Goal: Information Seeking & Learning: Learn about a topic

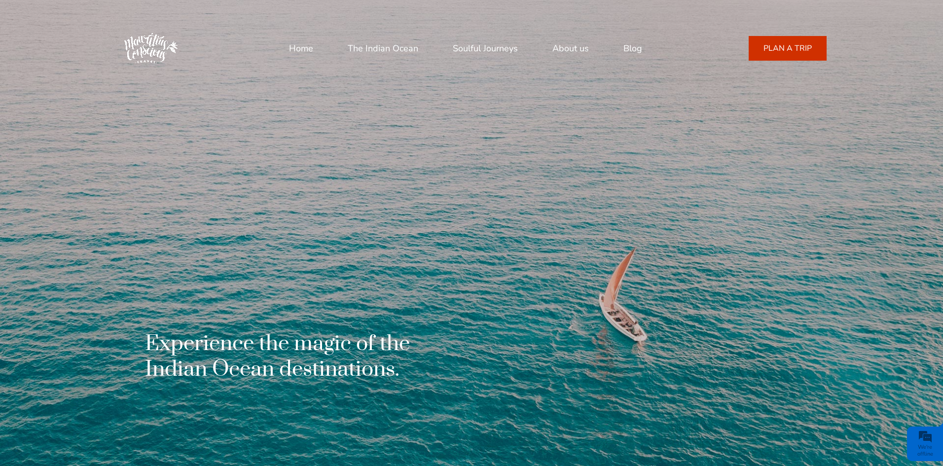
click at [369, 48] on link "The Indian Ocean" at bounding box center [383, 48] width 71 height 24
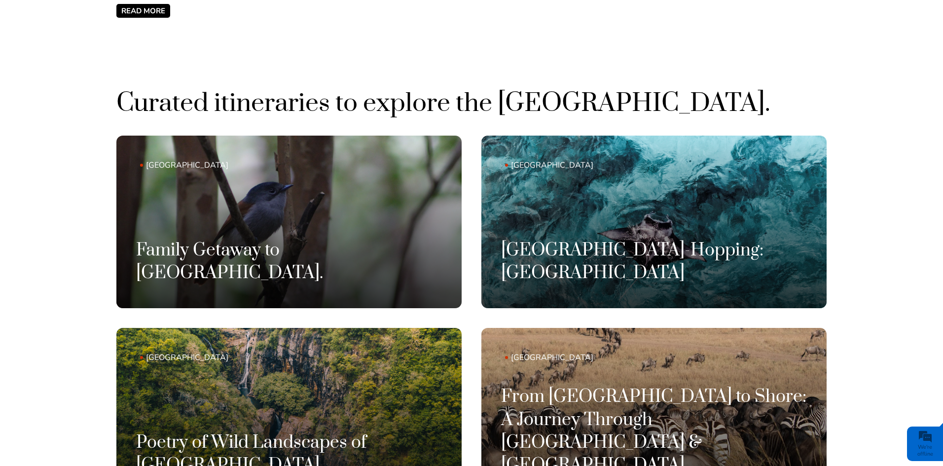
scroll to position [690, 0]
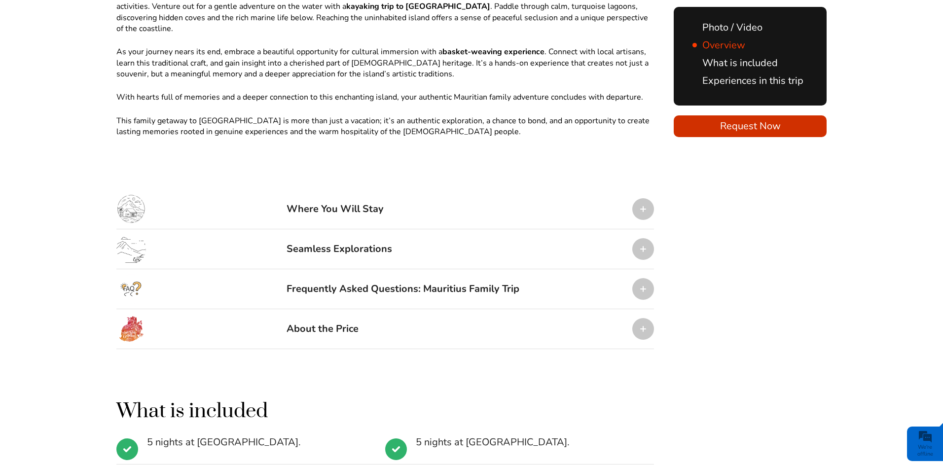
scroll to position [1085, 0]
click at [444, 189] on div "Where You Will Stay" at bounding box center [384, 209] width 537 height 40
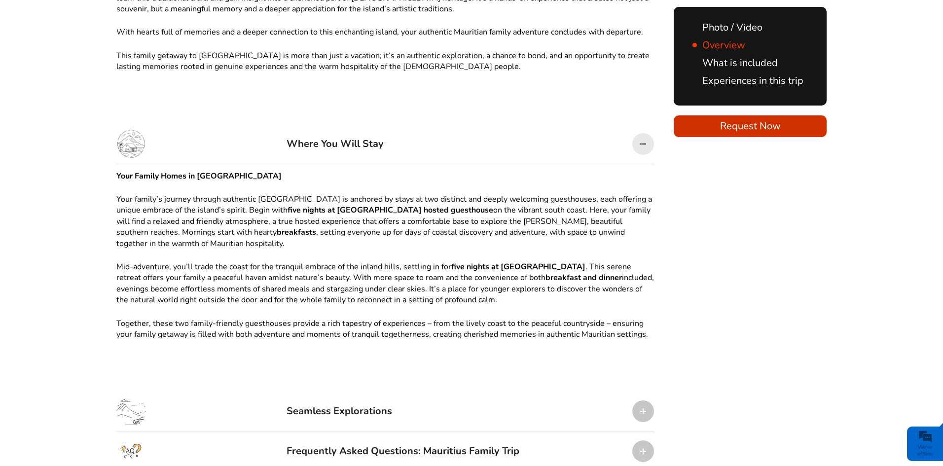
scroll to position [1331, 0]
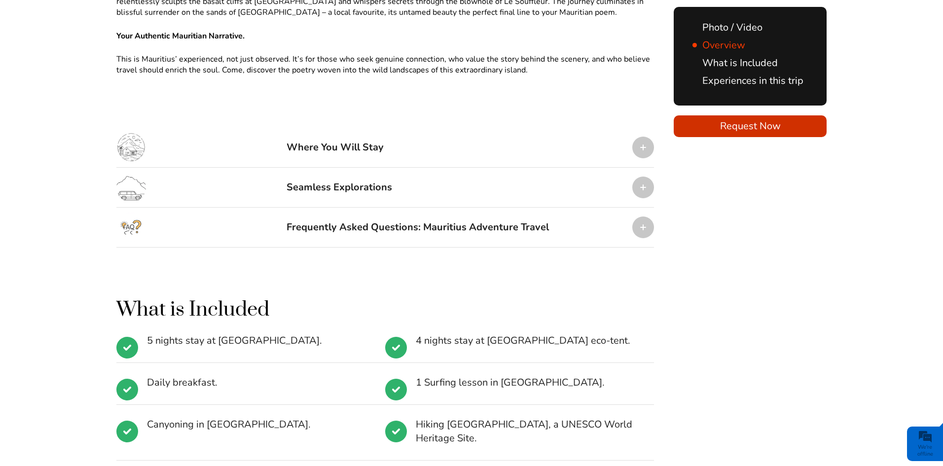
scroll to position [1183, 0]
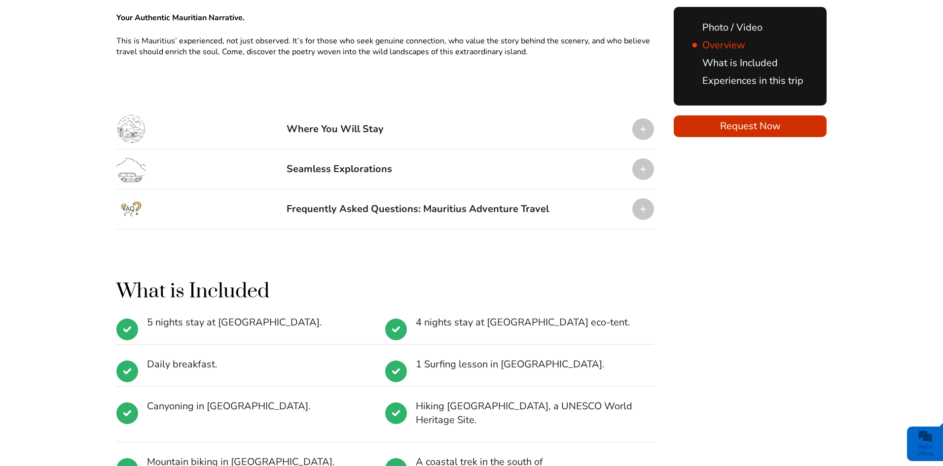
click at [418, 134] on div "Where You Will Stay" at bounding box center [384, 129] width 537 height 40
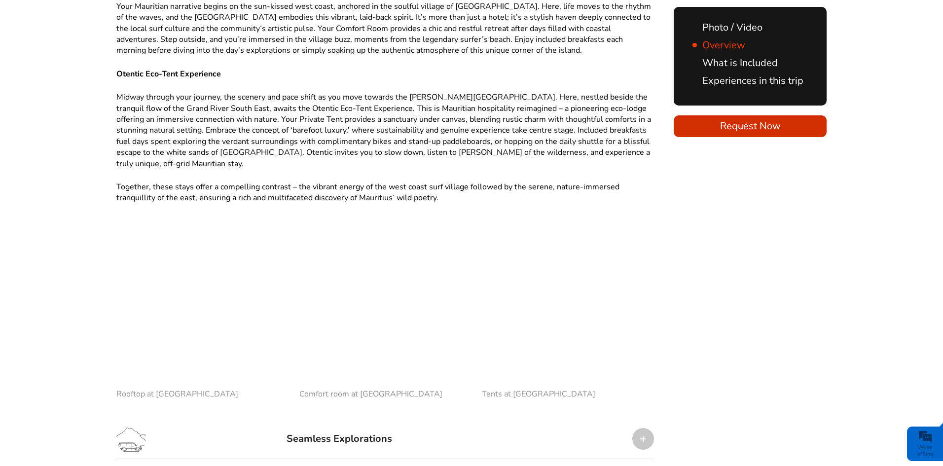
scroll to position [1430, 0]
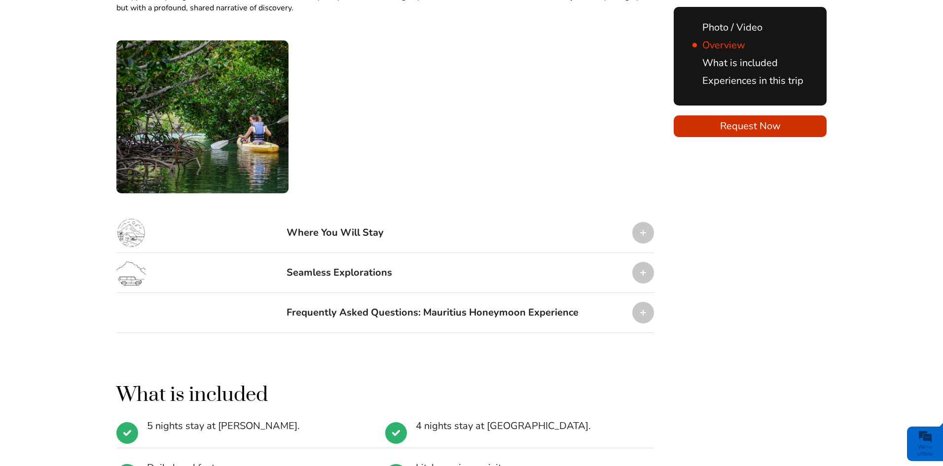
scroll to position [1676, 0]
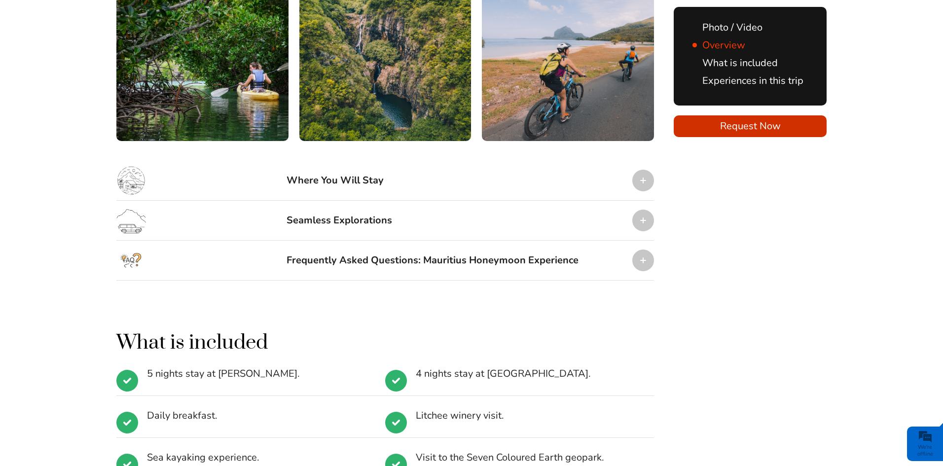
click at [384, 166] on div "Where You Will Stay" at bounding box center [334, 181] width 97 height 30
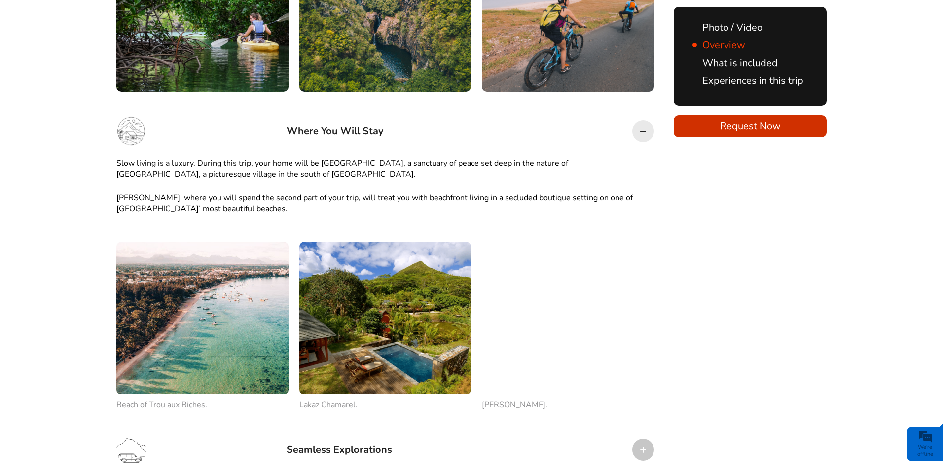
scroll to position [1775, 0]
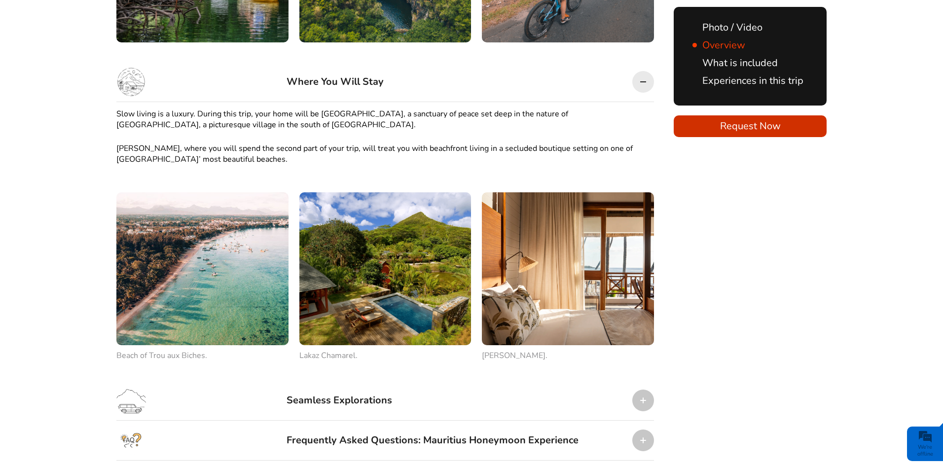
click at [590, 247] on img at bounding box center [568, 268] width 172 height 153
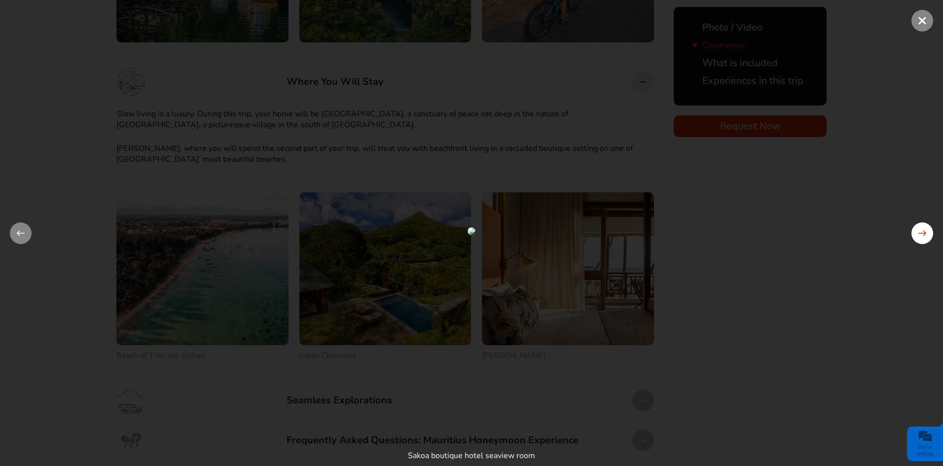
click at [923, 233] on button at bounding box center [922, 233] width 22 height 22
click at [922, 21] on span at bounding box center [922, 21] width 22 height 22
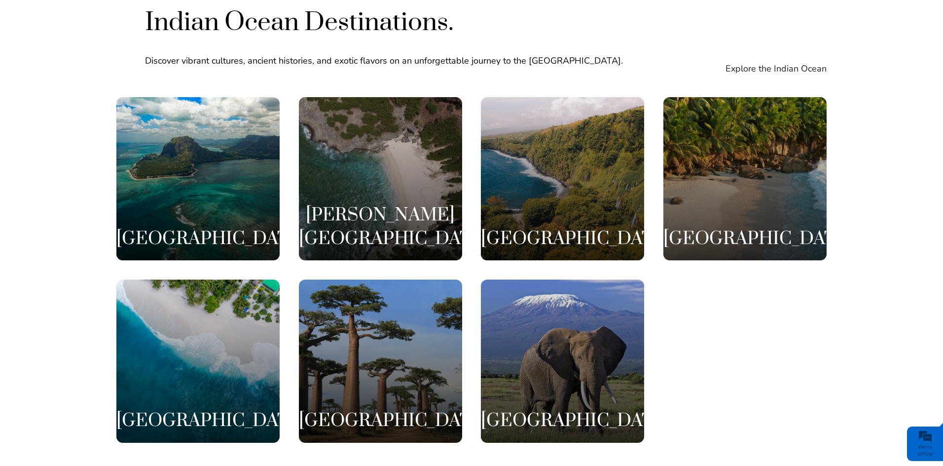
scroll to position [1875, 0]
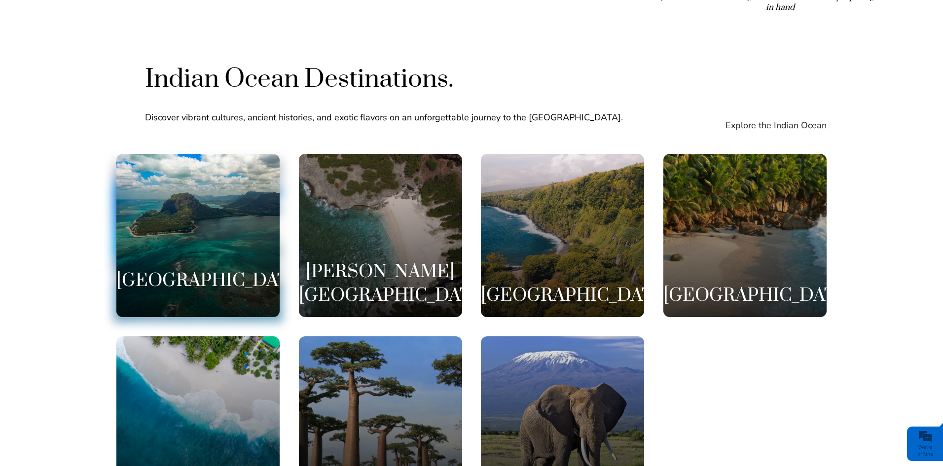
click at [241, 231] on div "[GEOGRAPHIC_DATA]" at bounding box center [197, 235] width 163 height 163
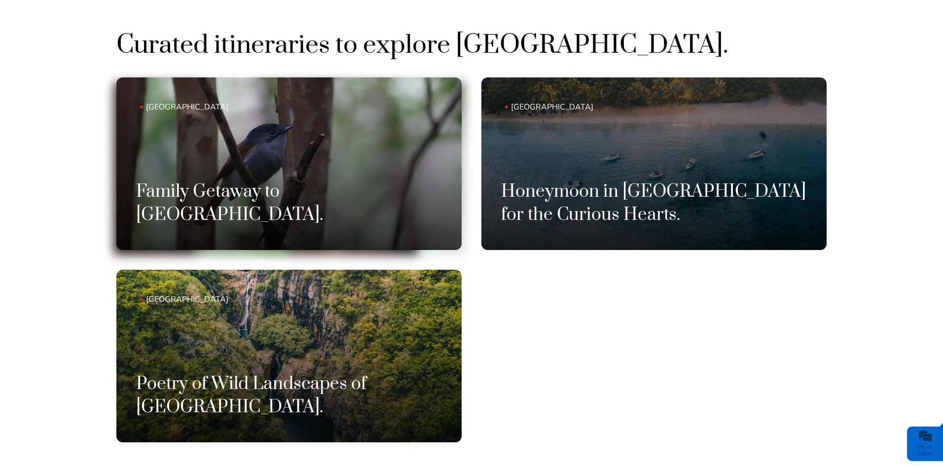
scroll to position [690, 0]
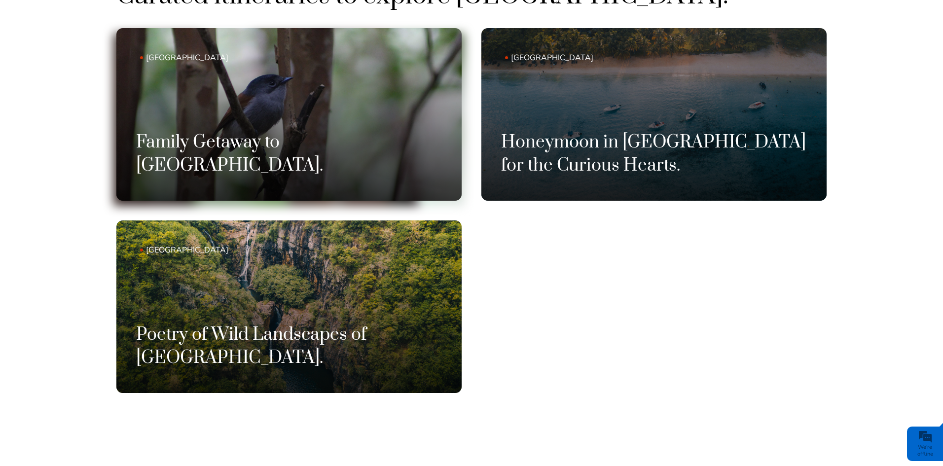
click at [339, 149] on link "[GEOGRAPHIC_DATA] Family Getaway to [GEOGRAPHIC_DATA]." at bounding box center [288, 114] width 345 height 173
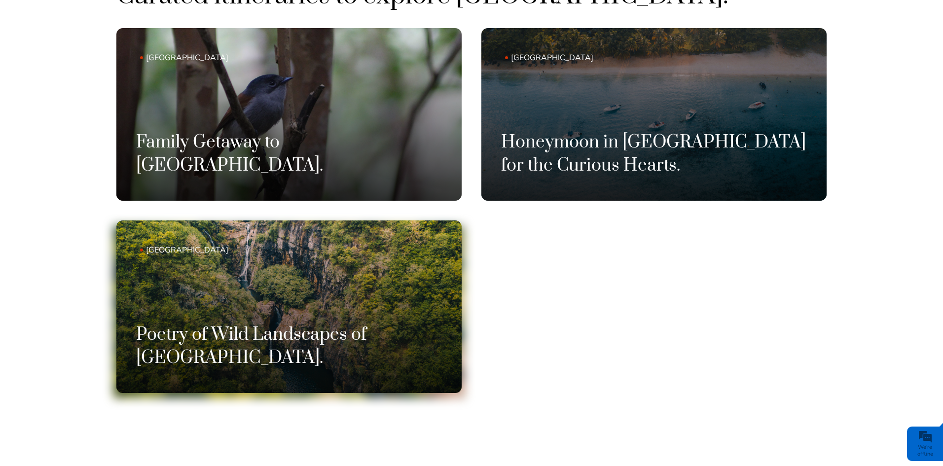
click at [340, 305] on link "[GEOGRAPHIC_DATA] Poetry of Wild Landscapes of [GEOGRAPHIC_DATA]." at bounding box center [288, 306] width 345 height 173
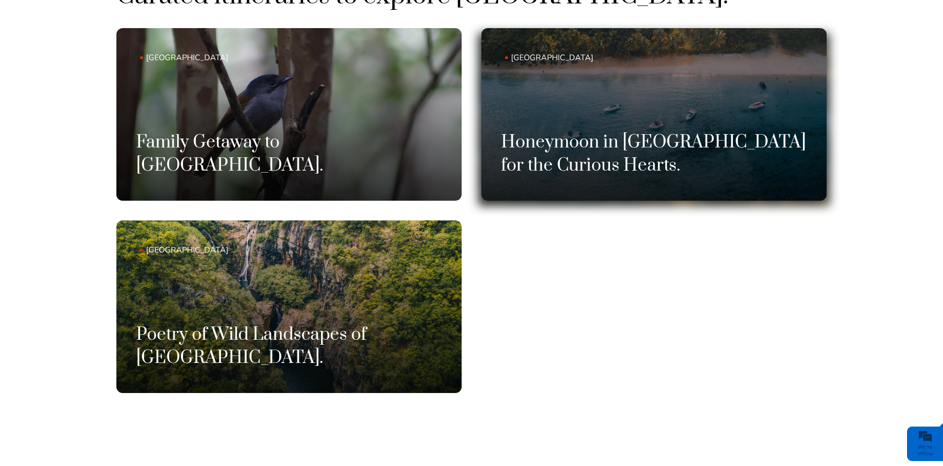
click at [565, 140] on h3 "Honeymoon in [GEOGRAPHIC_DATA] for the Curious Hearts." at bounding box center [654, 153] width 306 height 45
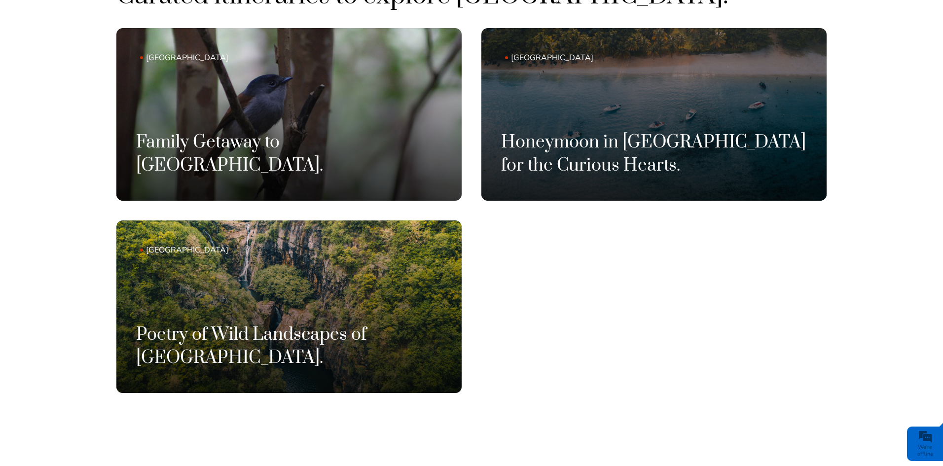
scroll to position [0, 0]
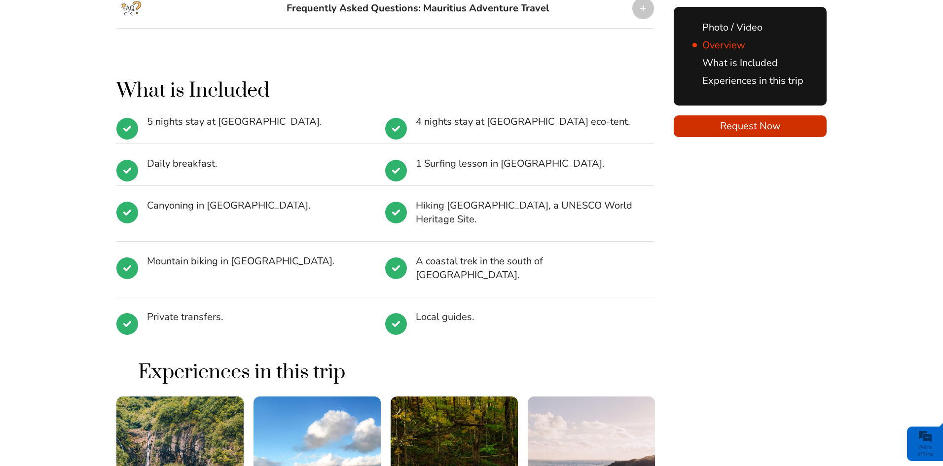
scroll to position [1430, 0]
